Goal: Use online tool/utility: Utilize a website feature to perform a specific function

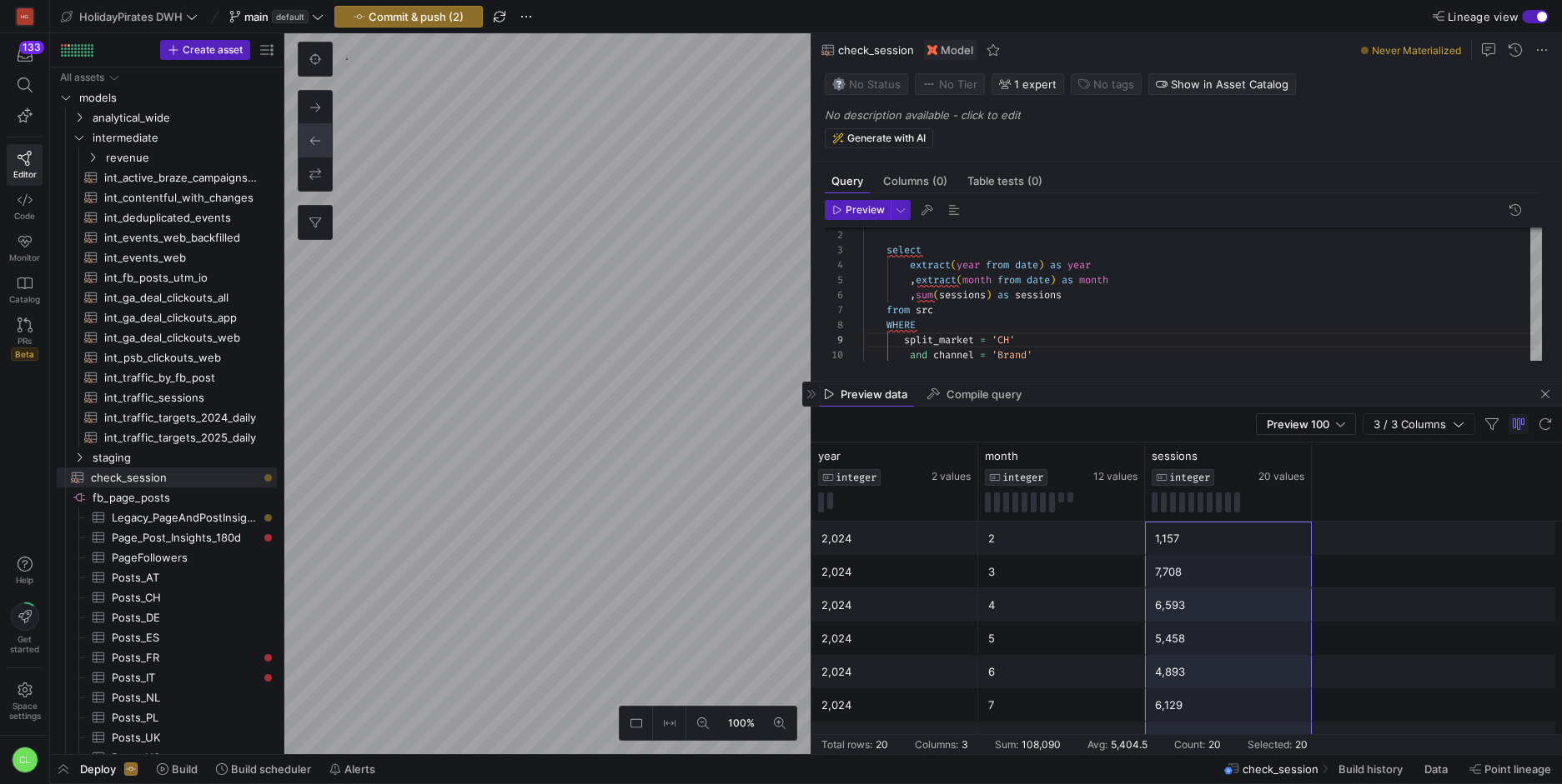
scroll to position [120, 150]
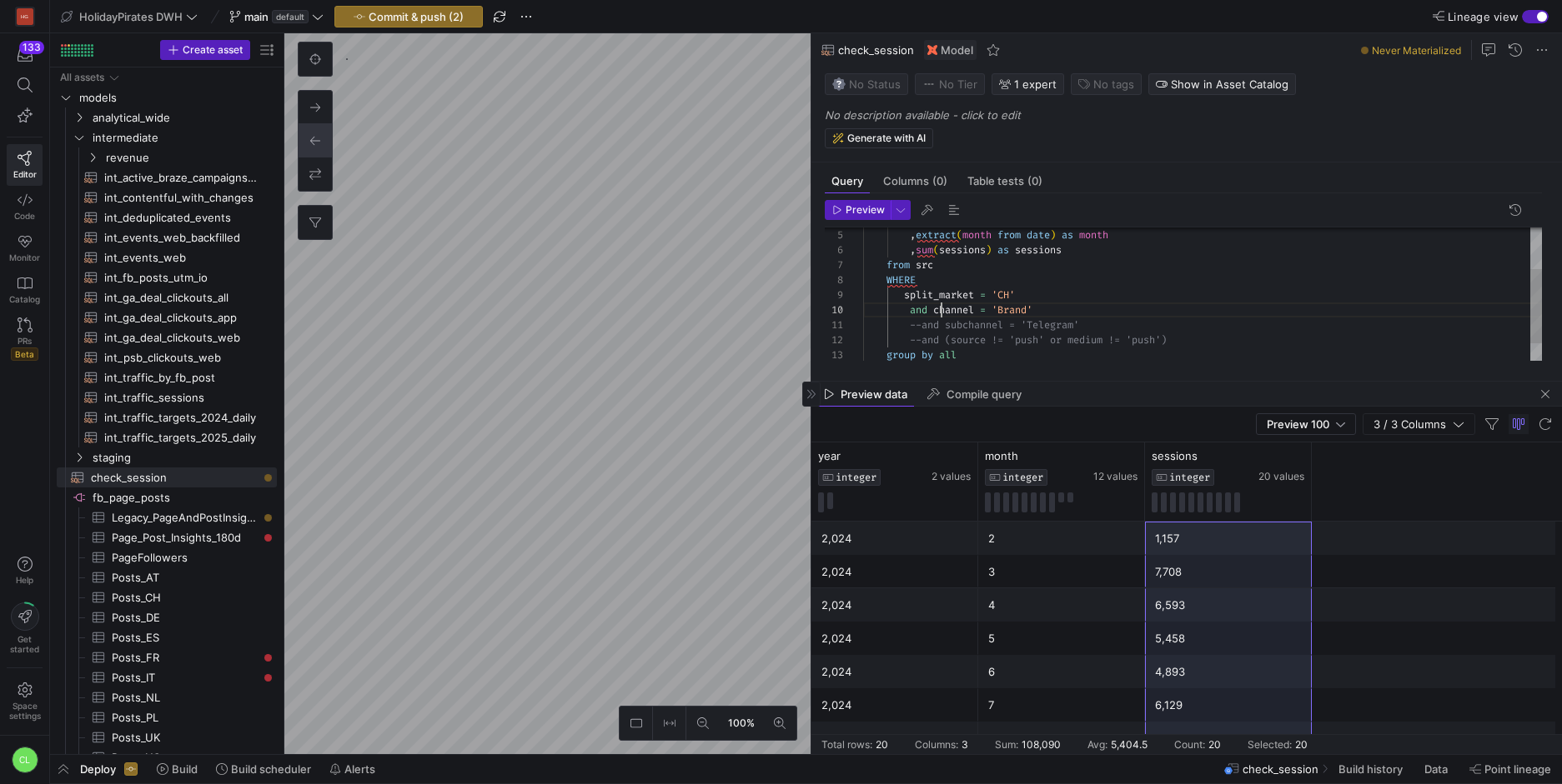
click at [938, 316] on div ", extract ( month from date ) as month , sum ( sessions ) as sessions from [GEO…" at bounding box center [1202, 273] width 678 height 238
click at [916, 315] on div ", extract ( month from date ) as month , sum ( sessions ) as sessions from [GEO…" at bounding box center [1202, 273] width 678 height 238
click at [1008, 297] on div ", extract ( month from date ) as month , sum ( sessions ) as sessions from [GEO…" at bounding box center [1202, 273] width 678 height 238
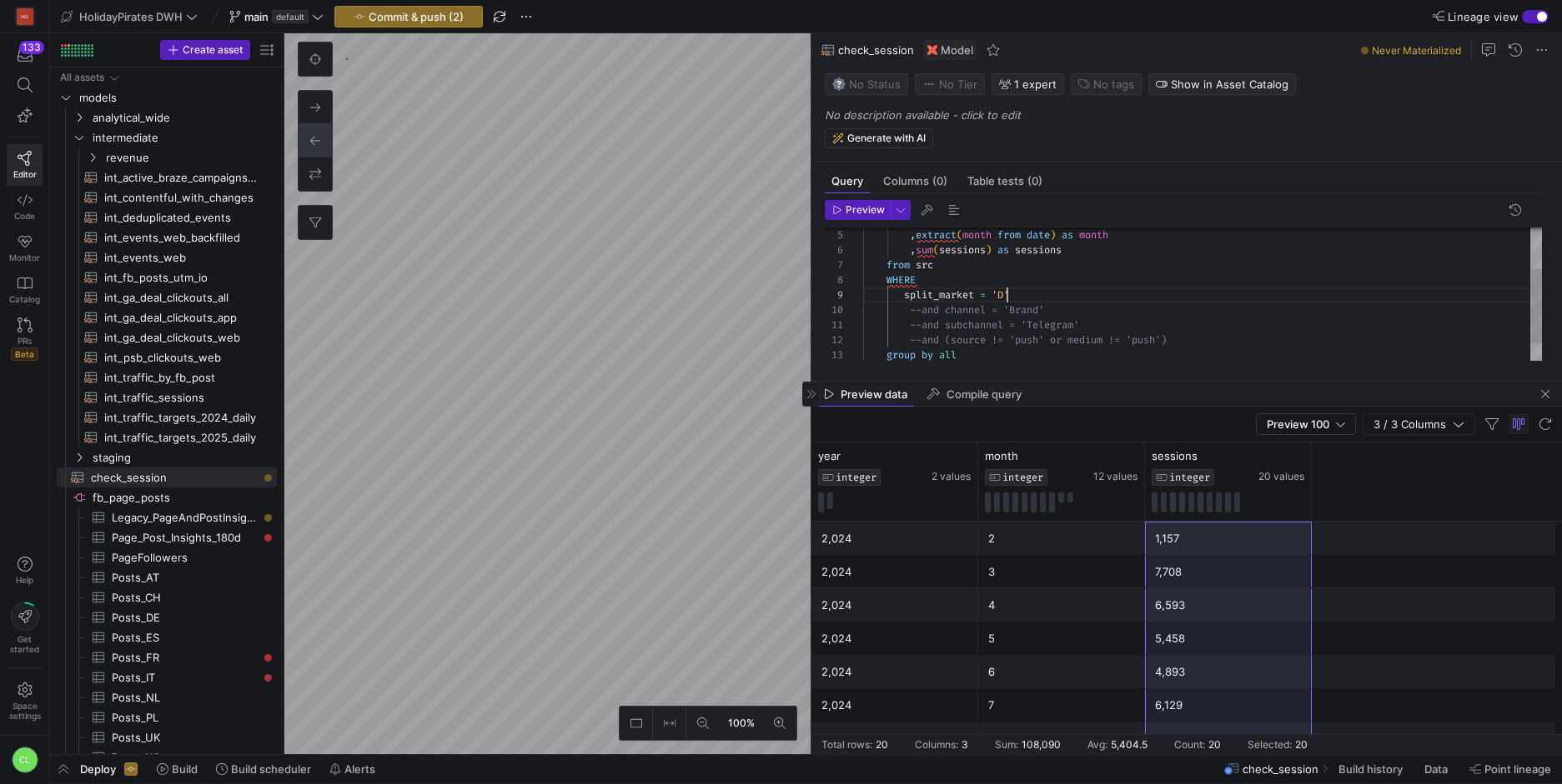
scroll to position [120, 150]
click at [929, 337] on div ", extract ( month from date ) as month , sum ( sessions ) as sessions from [GEO…" at bounding box center [1202, 273] width 678 height 238
click at [921, 331] on div ", extract ( month from date ) as month , sum ( sessions ) as sessions from [GEO…" at bounding box center [1202, 273] width 678 height 238
drag, startPoint x: 1071, startPoint y: 329, endPoint x: 1030, endPoint y: 325, distance: 41.2
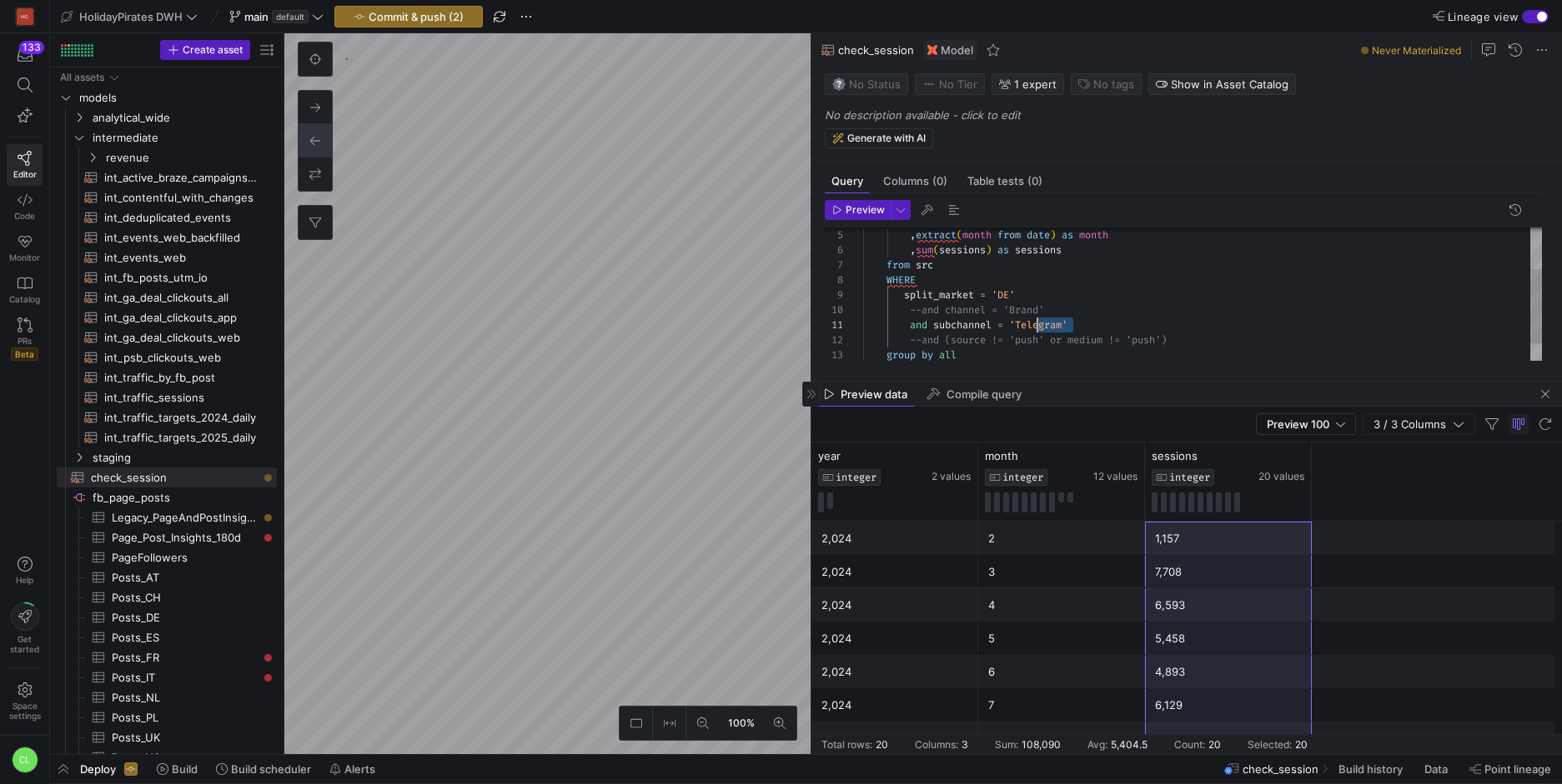
click at [1029, 326] on div ", extract ( month from date ) as month , sum ( sessions ) as sessions from [GEO…" at bounding box center [1202, 273] width 678 height 238
click at [1032, 325] on div ", extract ( month from date ) as month , sum ( sessions ) as sessions from [GEO…" at bounding box center [1202, 273] width 678 height 238
drag, startPoint x: 1069, startPoint y: 326, endPoint x: 1084, endPoint y: 319, distance: 16.6
click at [1018, 323] on div ", extract ( month from date ) as month , sum ( sessions ) as sessions from [GEO…" at bounding box center [1202, 273] width 678 height 238
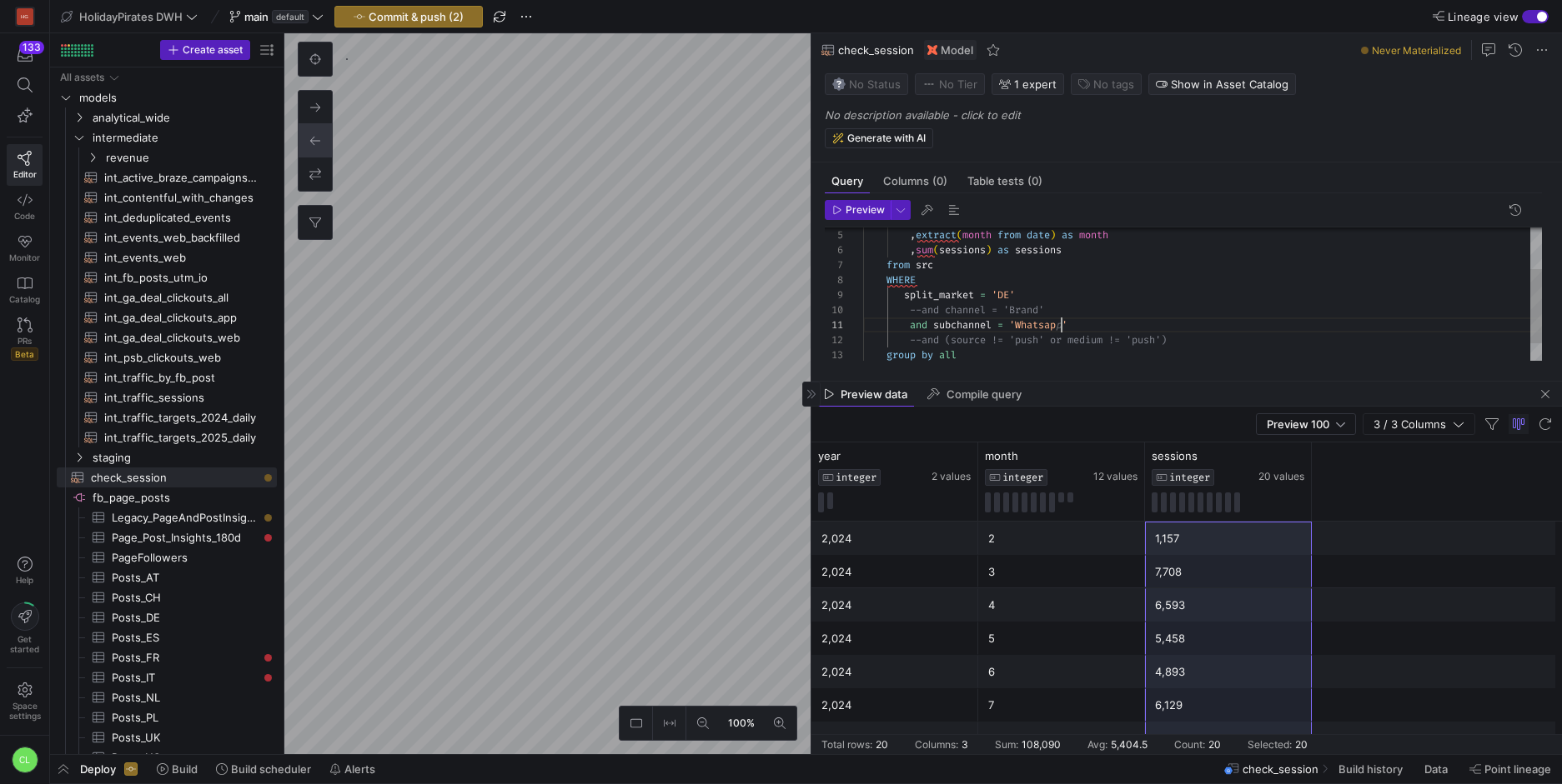
scroll to position [0, 204]
click at [851, 209] on span "Preview" at bounding box center [865, 210] width 39 height 12
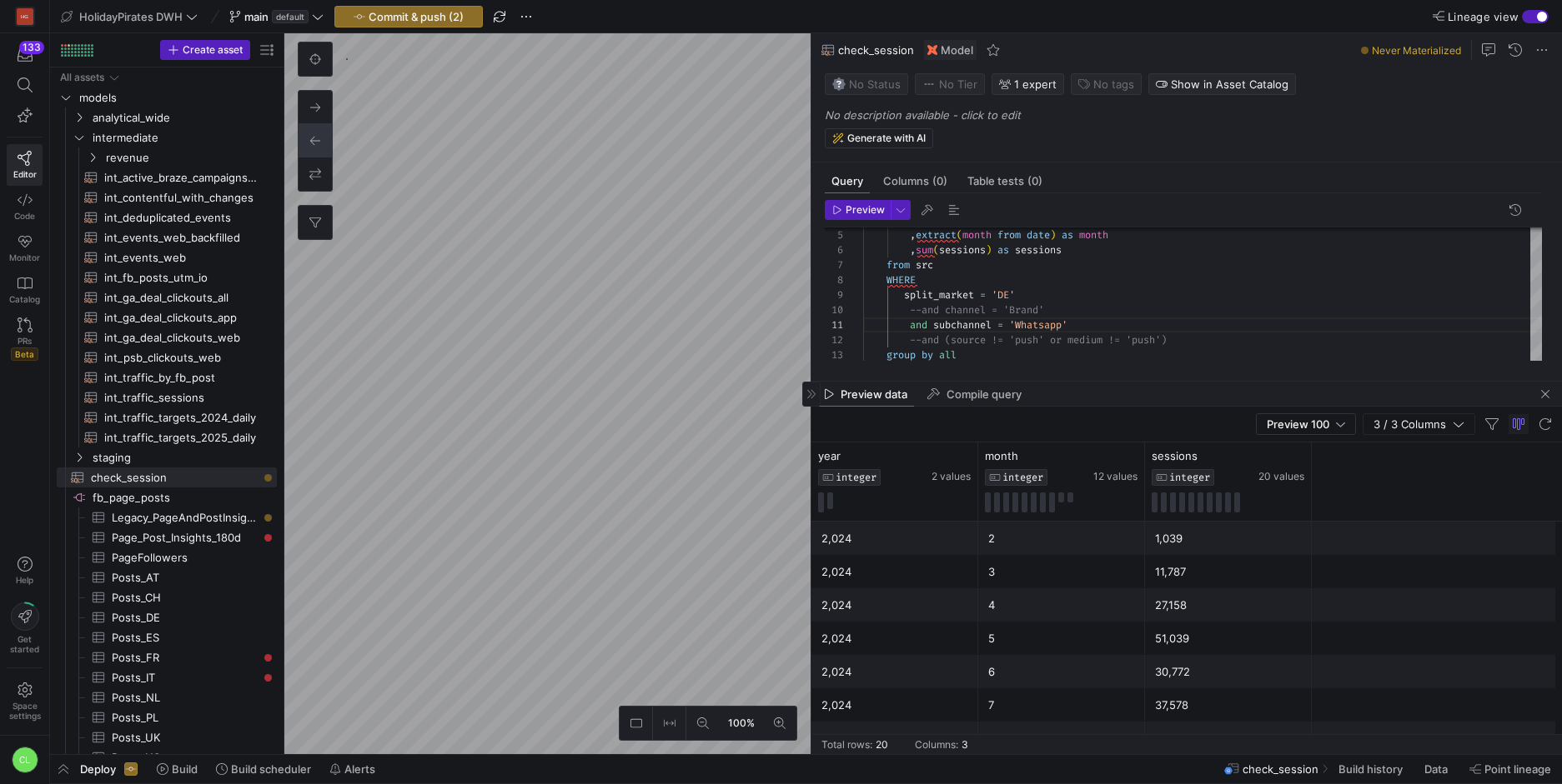
drag, startPoint x: 1224, startPoint y: 593, endPoint x: 1220, endPoint y: 565, distance: 28.3
click at [1224, 593] on div "27,158" at bounding box center [1228, 605] width 147 height 32
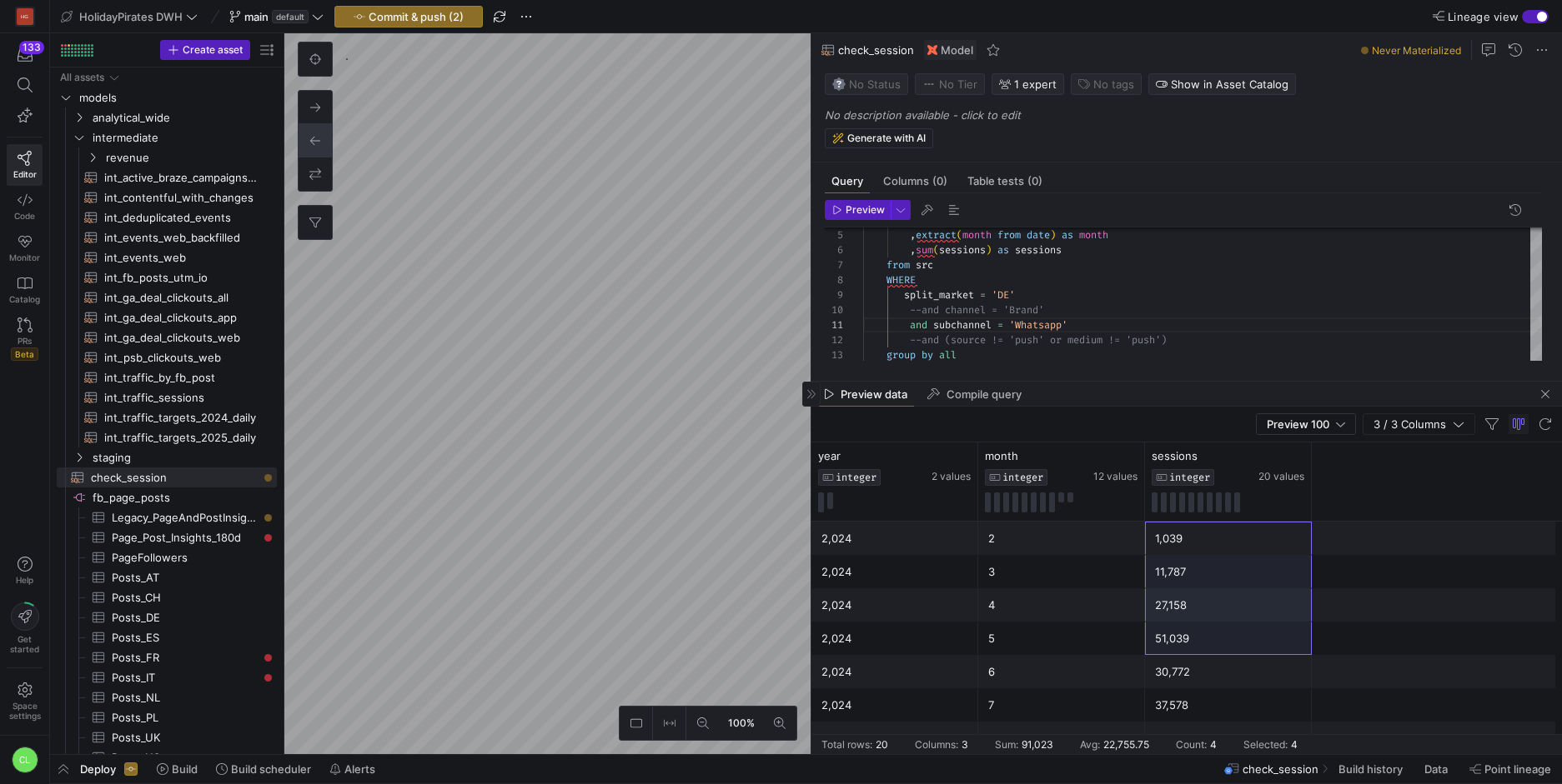
scroll to position [434, 0]
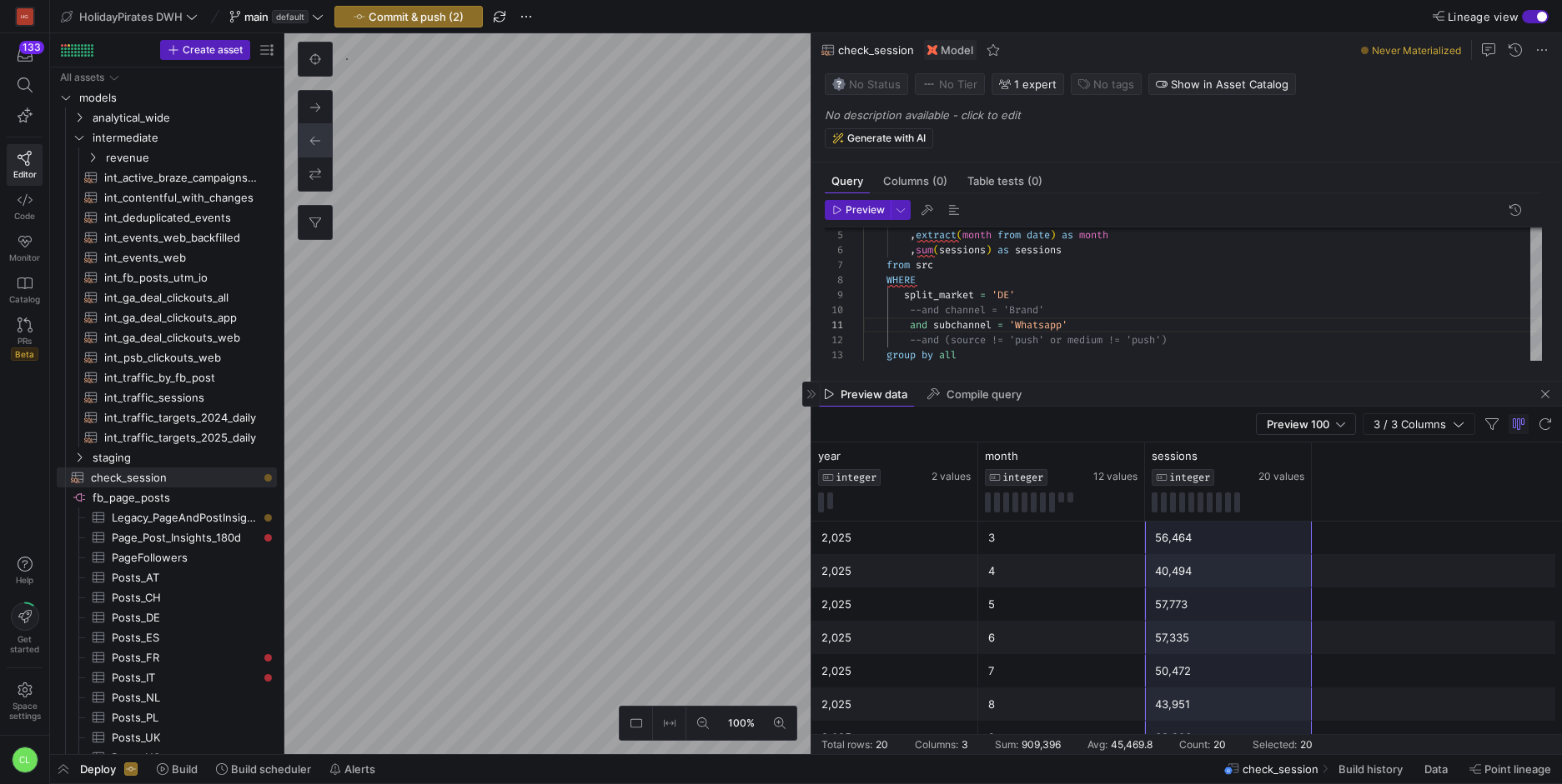
drag, startPoint x: 1227, startPoint y: 542, endPoint x: 1238, endPoint y: 728, distance: 186.3
click at [1238, 728] on div "2,024 2 1,039 2,024 5 51,039 2,024 6 30,772 2,024 7 37,578 2,024 8 47,275 2,024…" at bounding box center [1186, 420] width 750 height 667
click at [1013, 297] on div ", extract ( month from date ) as month , sum ( sessions ) as sessions from [GEO…" at bounding box center [1202, 273] width 678 height 238
click at [851, 220] on button "Preview" at bounding box center [858, 210] width 66 height 20
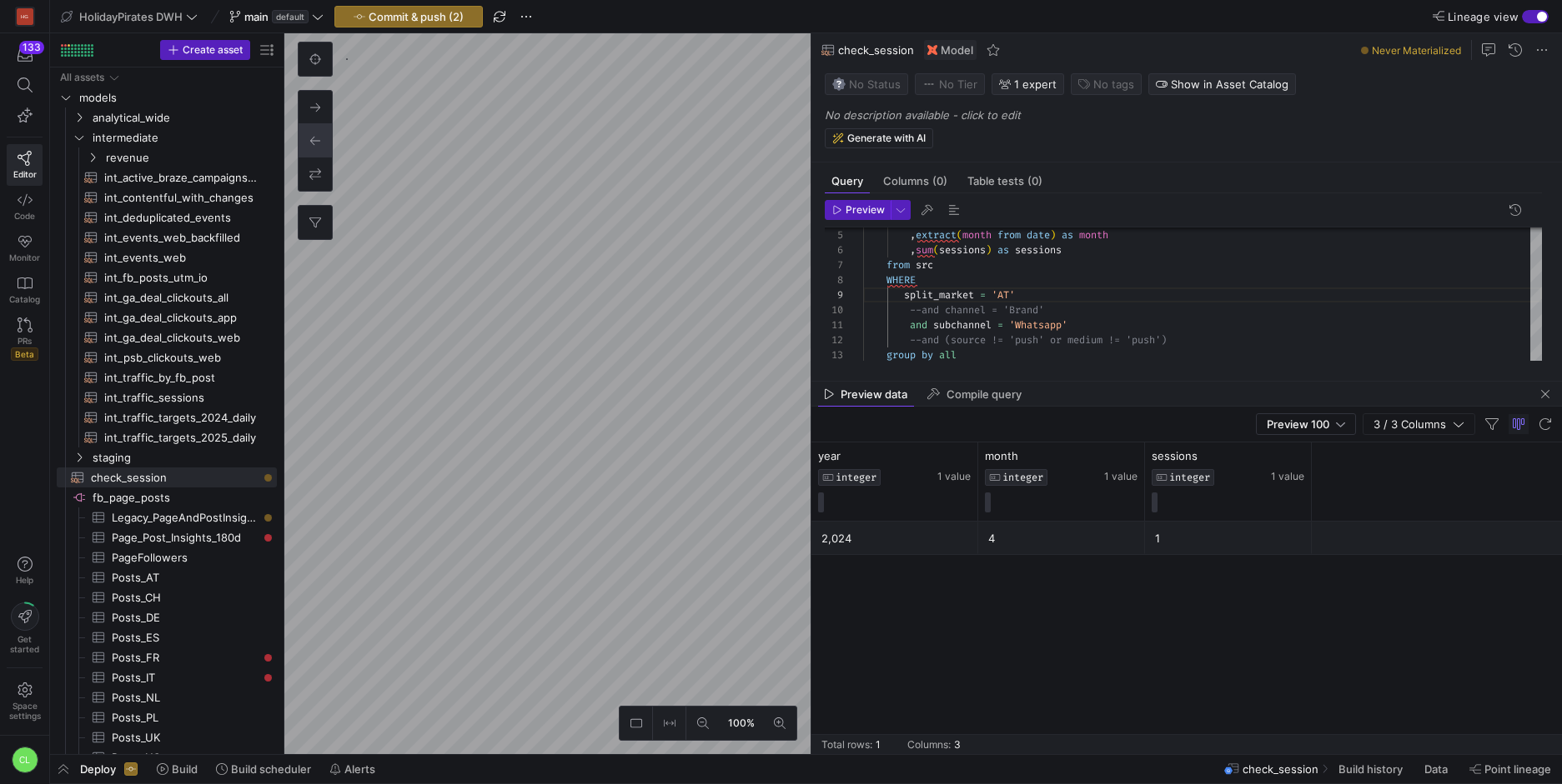
click at [1236, 545] on div "1" at bounding box center [1228, 539] width 147 height 32
click at [1010, 293] on div ", extract ( month from date ) as month , sum ( sessions ) as sessions from [GEO…" at bounding box center [1202, 273] width 678 height 238
type textarea "with src as (select * from {{ ref('mart_traffic_source_medium') }}) select extr…"
click at [868, 216] on span "button" at bounding box center [858, 210] width 64 height 19
click at [836, 211] on icon "button" at bounding box center [837, 210] width 10 height 10
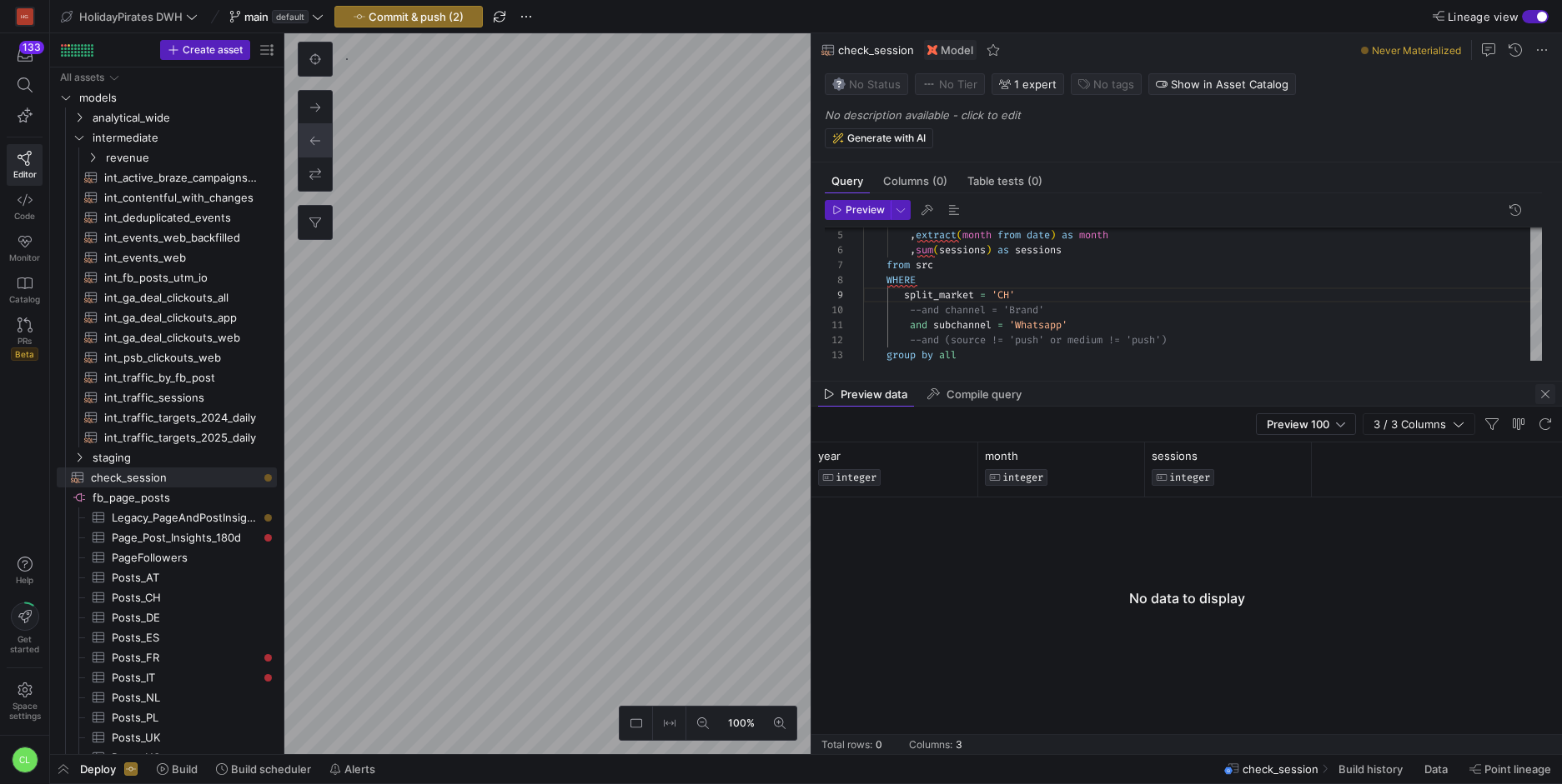
click at [1552, 397] on span "button" at bounding box center [1545, 394] width 20 height 20
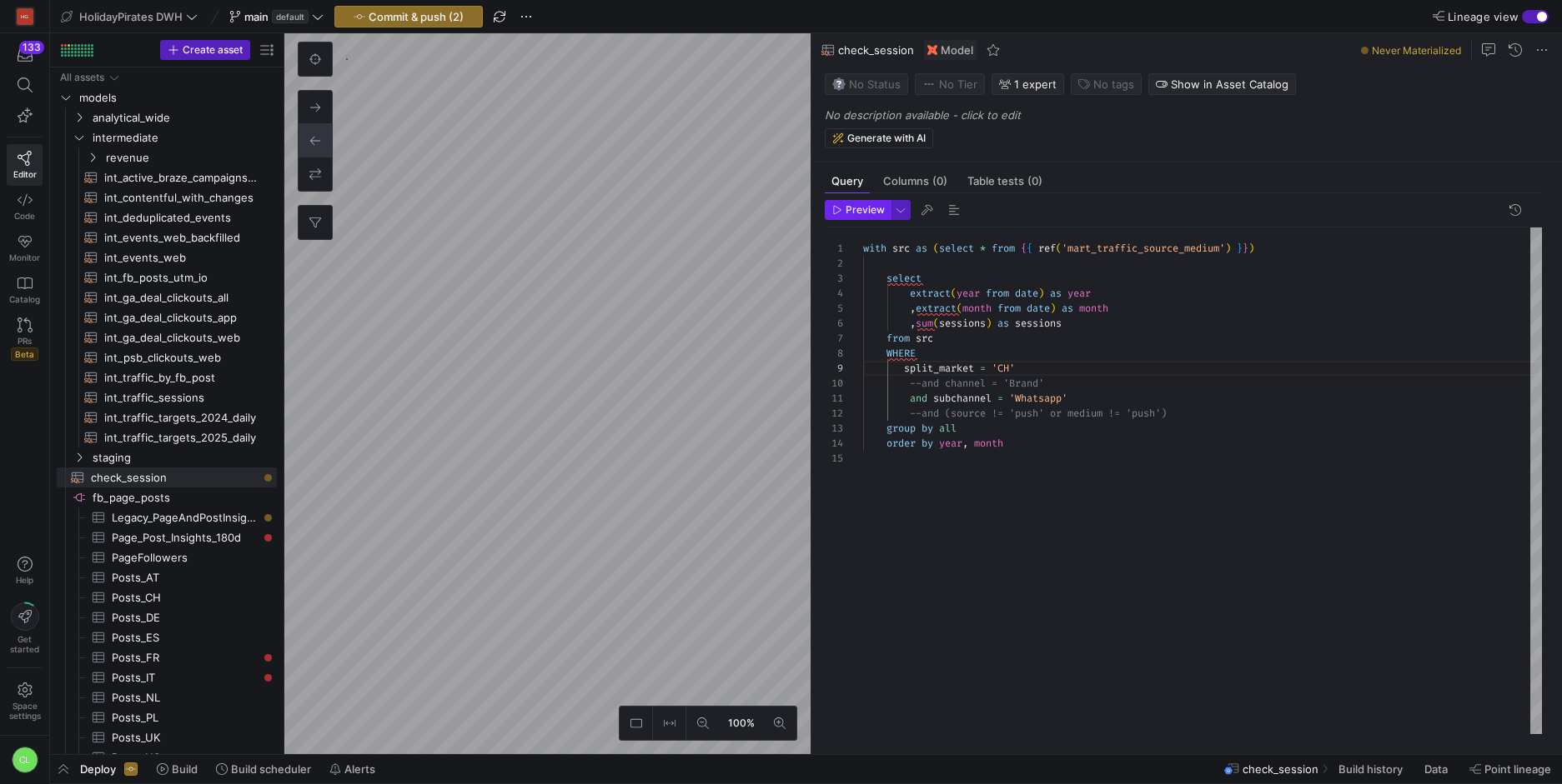
click at [856, 205] on span "Preview" at bounding box center [865, 210] width 39 height 12
